Goal: Navigation & Orientation: Find specific page/section

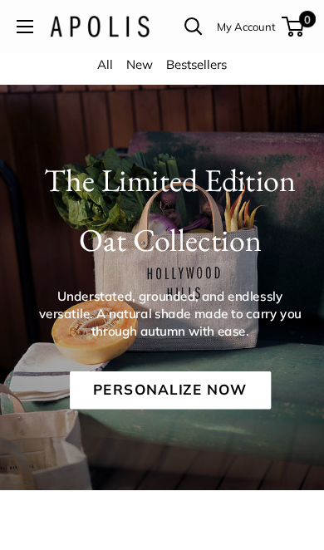
click at [23, 28] on span "Open menu" at bounding box center [24, 26] width 5 height 5
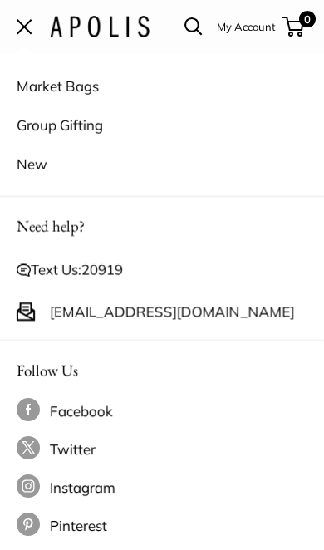
click at [37, 88] on link "Market Bags" at bounding box center [162, 85] width 291 height 39
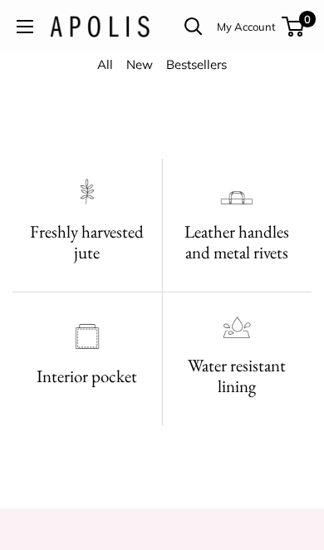
scroll to position [647, 0]
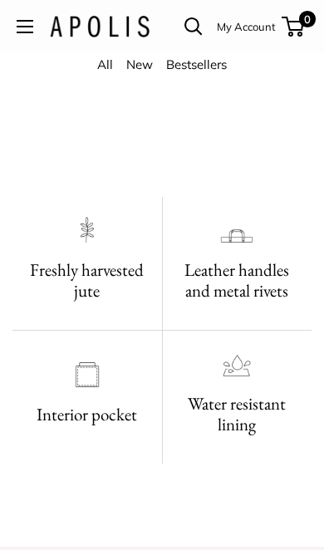
click at [109, 70] on link "All" at bounding box center [105, 64] width 16 height 16
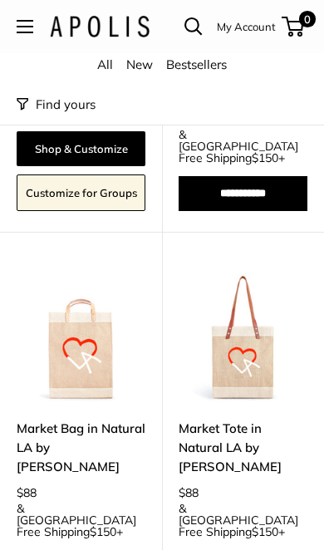
scroll to position [7801, 0]
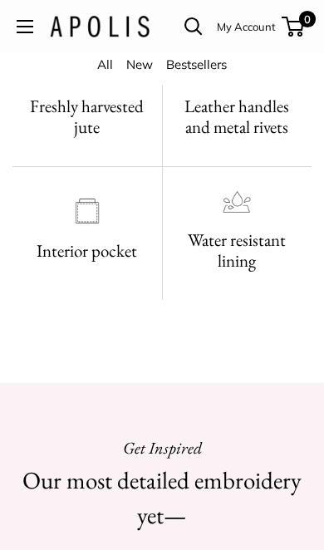
scroll to position [777, 0]
